Goal: Task Accomplishment & Management: Use online tool/utility

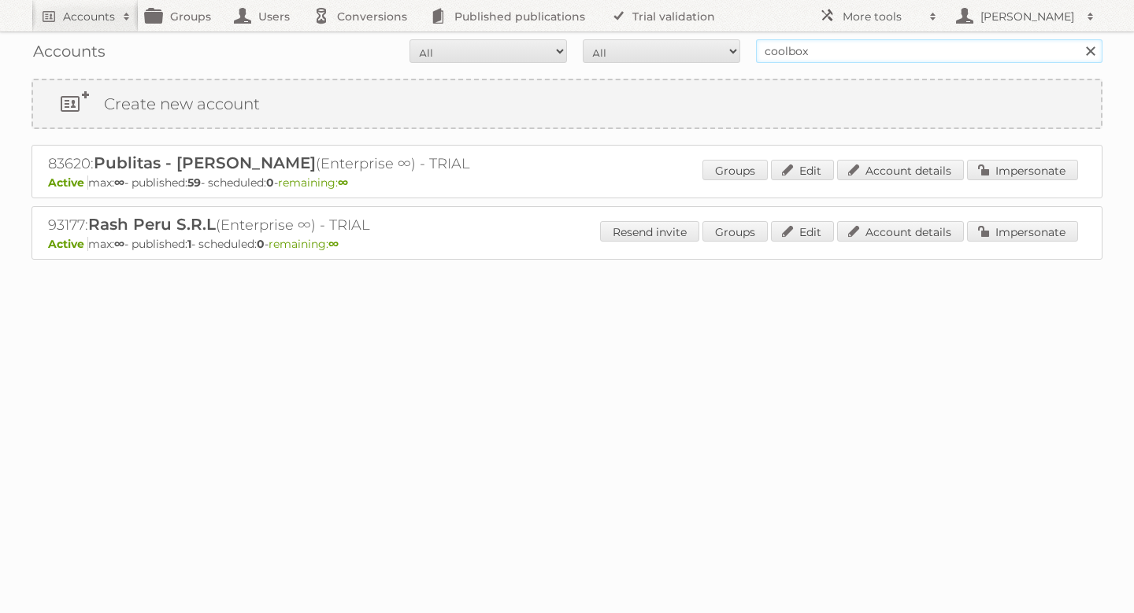
click at [835, 61] on input "coolbox" at bounding box center [929, 51] width 346 height 24
type input "sears"
click at [1078, 39] on input "Search" at bounding box center [1090, 51] width 24 height 24
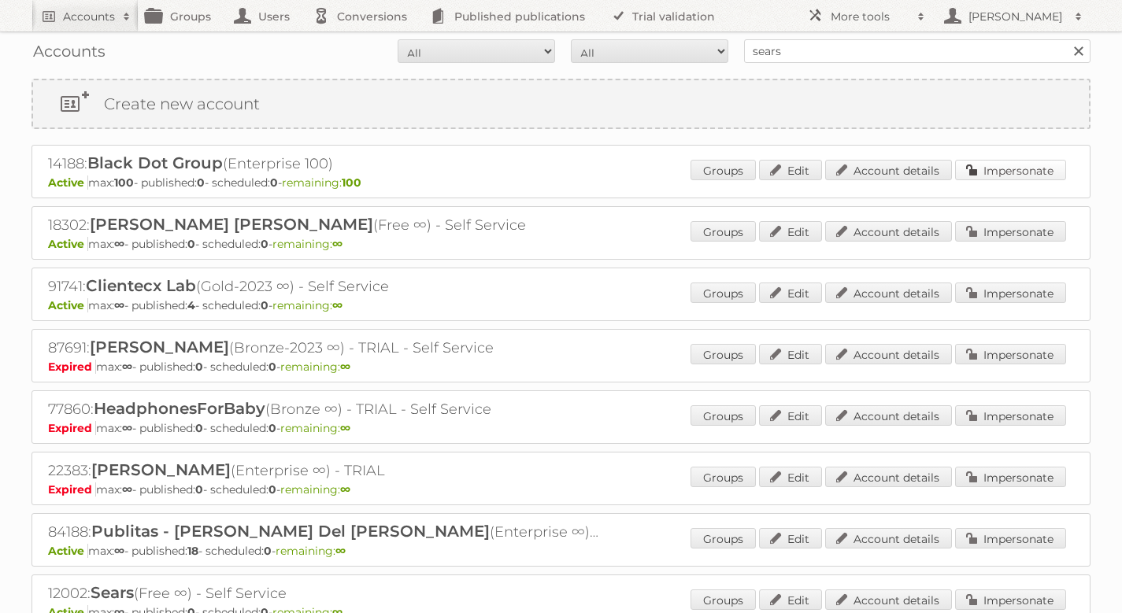
click at [1005, 178] on link "Impersonate" at bounding box center [1010, 170] width 111 height 20
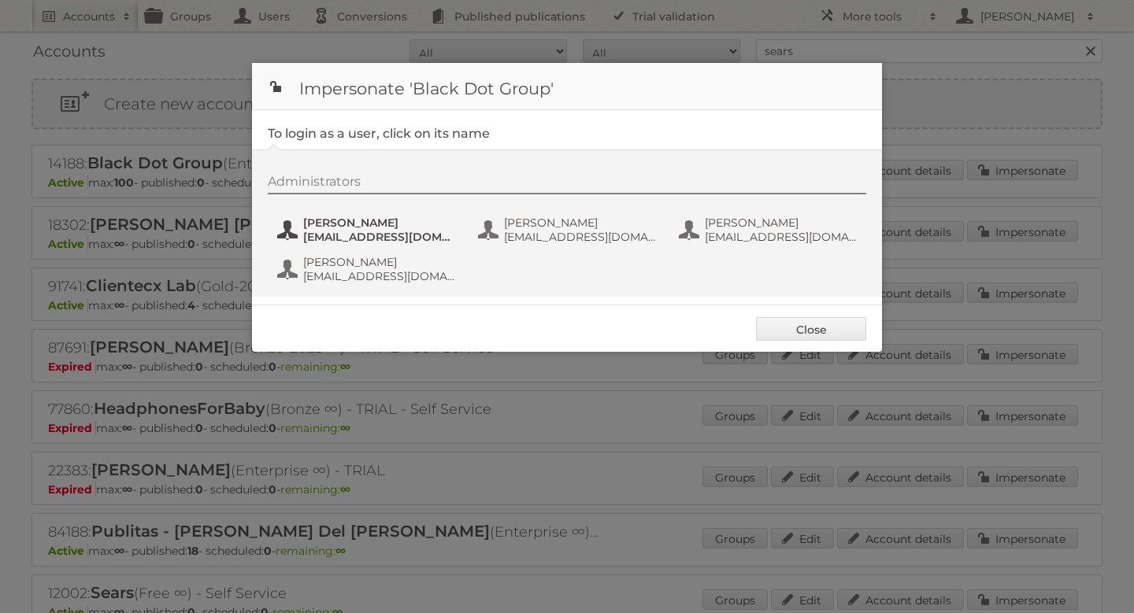
click at [349, 224] on span "Brian Berndt" at bounding box center [379, 223] width 153 height 14
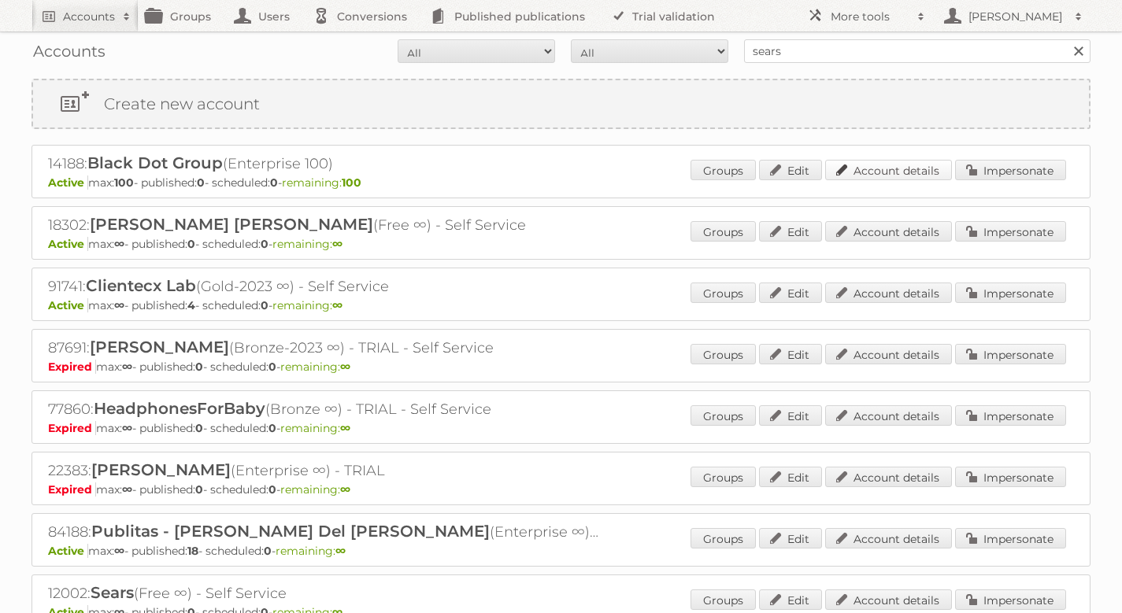
click at [860, 174] on link "Account details" at bounding box center [888, 170] width 127 height 20
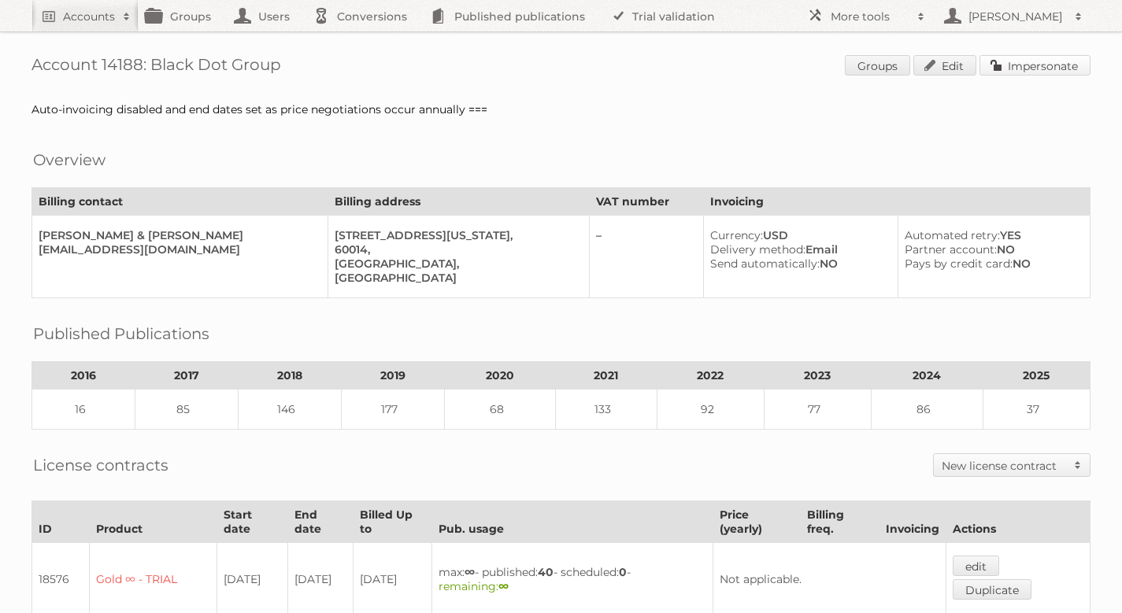
click at [1061, 64] on link "Impersonate" at bounding box center [1035, 65] width 111 height 20
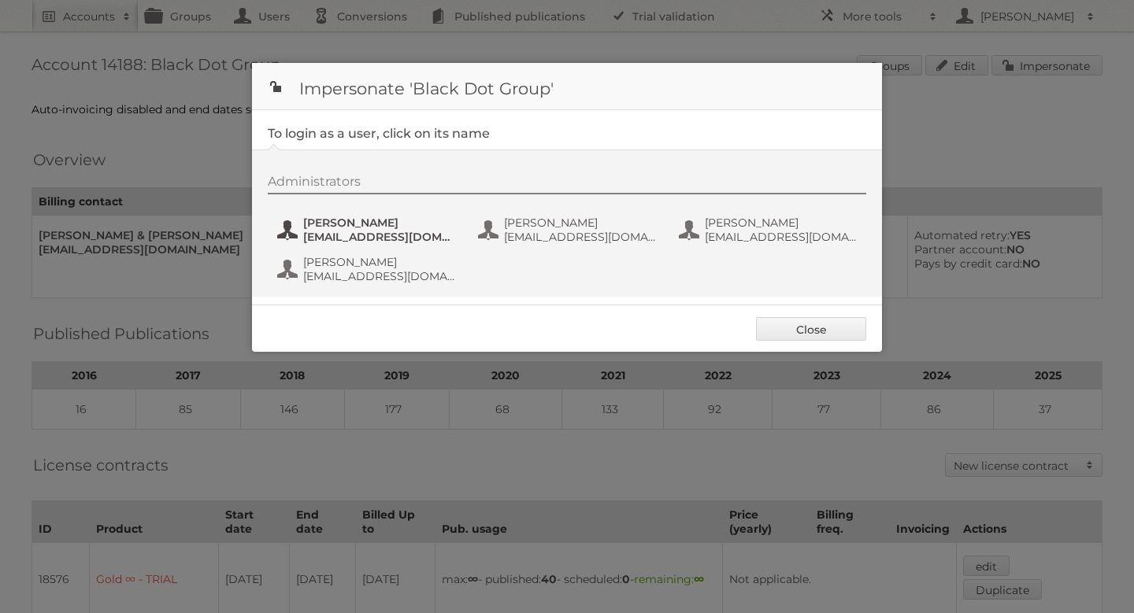
click at [393, 231] on span "bberndt@blackdot.com" at bounding box center [379, 237] width 153 height 14
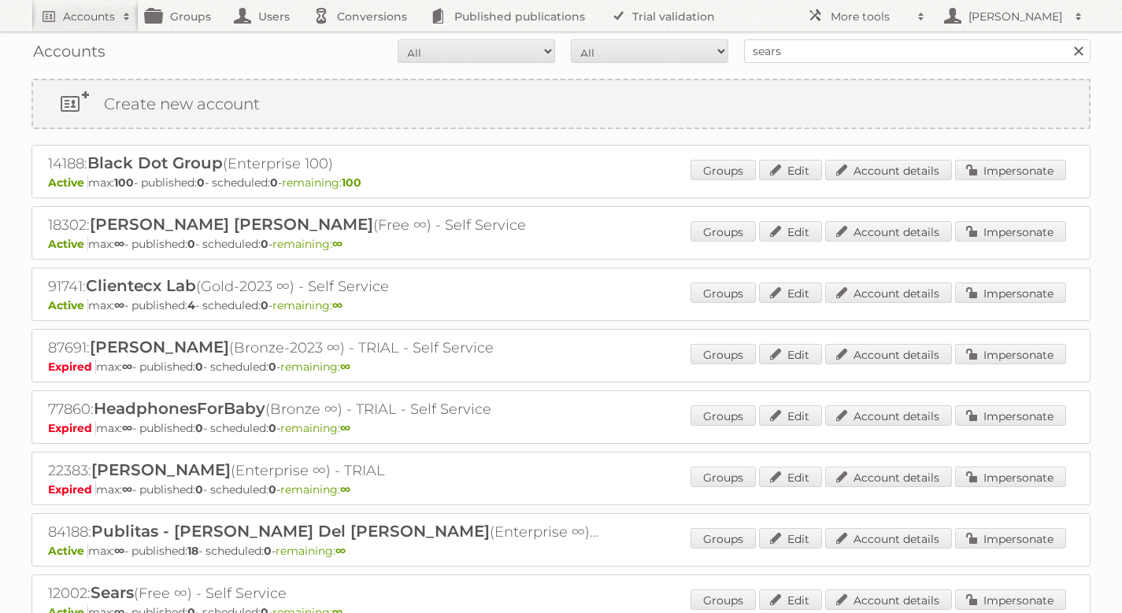
click at [889, 42] on input "sears" at bounding box center [917, 51] width 346 height 24
type input "coolbox"
click at [1066, 39] on input "Search" at bounding box center [1078, 51] width 24 height 24
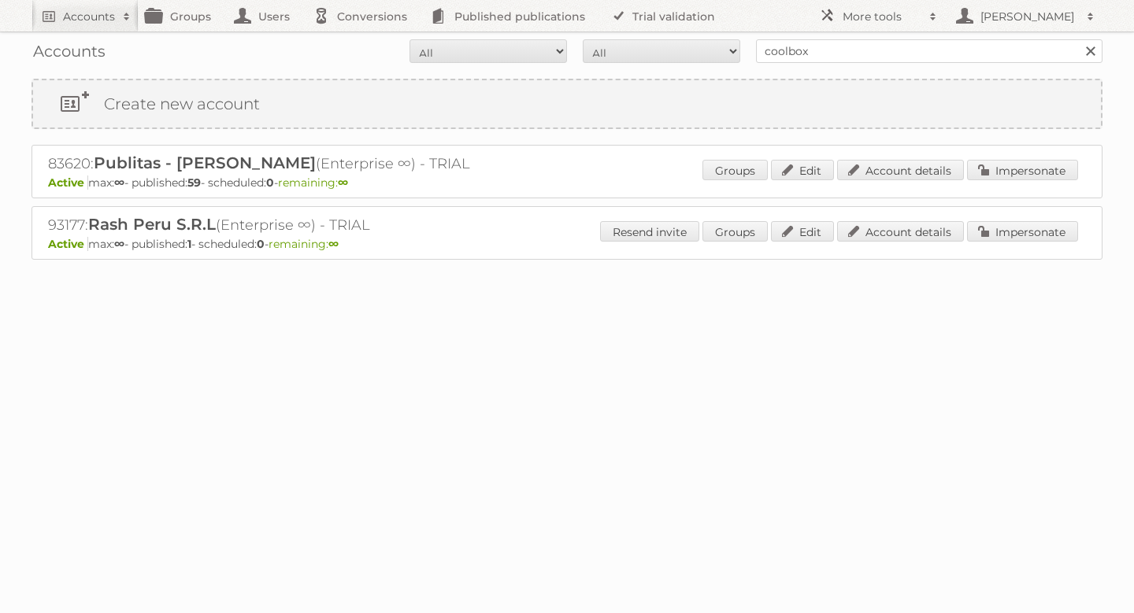
click at [1040, 212] on div "93177: Rash Peru S.R.L (Enterprise ∞) - TRIAL Active max: ∞ - published: 1 - sc…" at bounding box center [566, 233] width 1071 height 54
click at [1037, 231] on link "Impersonate" at bounding box center [1022, 231] width 111 height 20
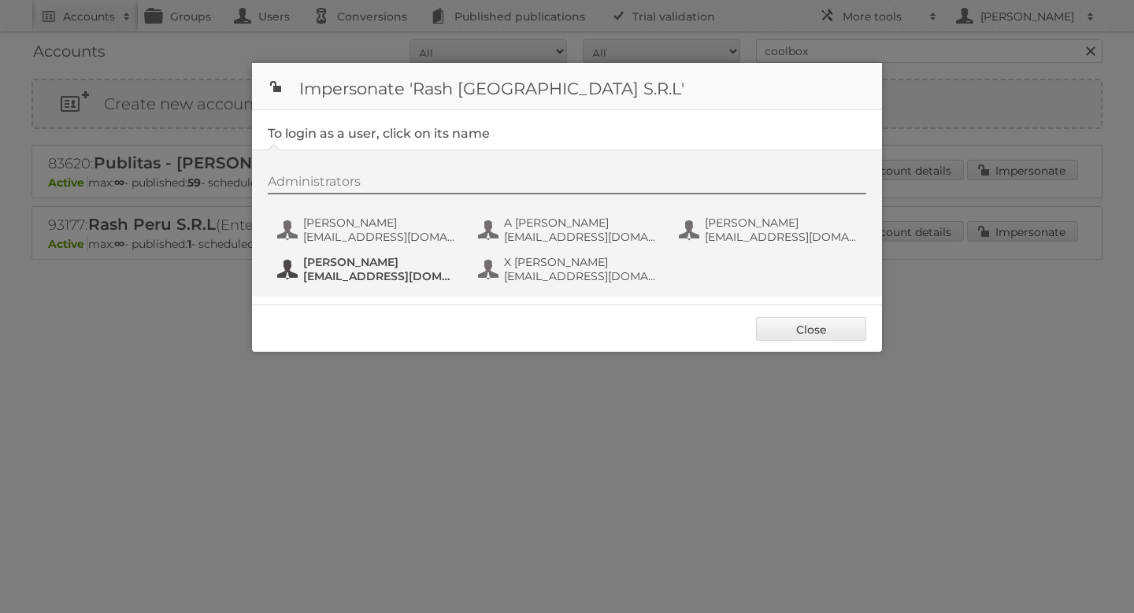
click at [358, 254] on button "[PERSON_NAME] [PERSON_NAME][EMAIL_ADDRESS][DOMAIN_NAME]" at bounding box center [368, 269] width 185 height 31
